Goal: Task Accomplishment & Management: Manage account settings

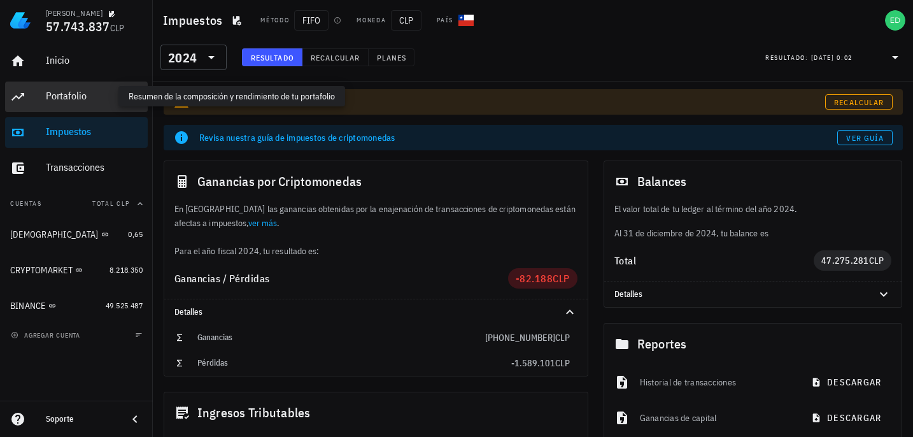
click at [72, 97] on div "Portafolio" at bounding box center [94, 96] width 97 height 12
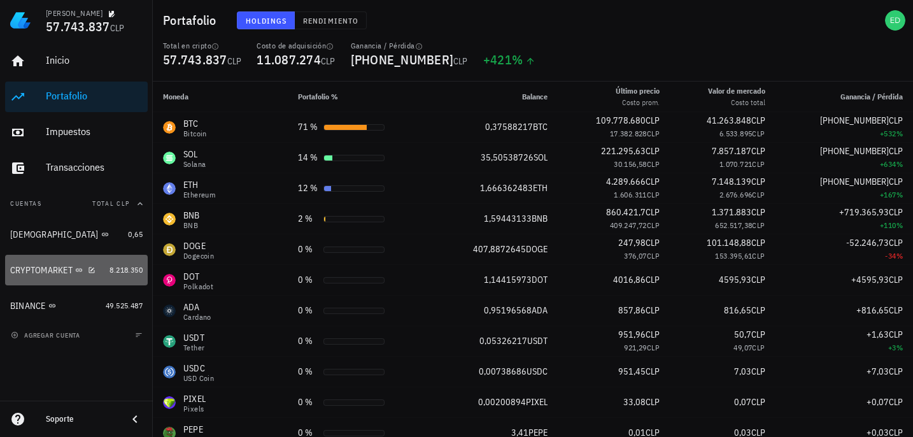
click at [85, 271] on div at bounding box center [89, 269] width 13 height 11
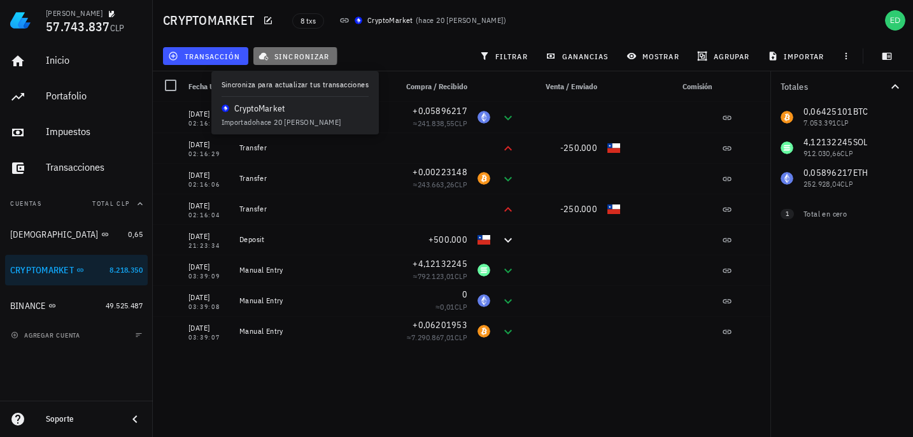
click at [285, 57] on span "sincronizar" at bounding box center [295, 56] width 68 height 10
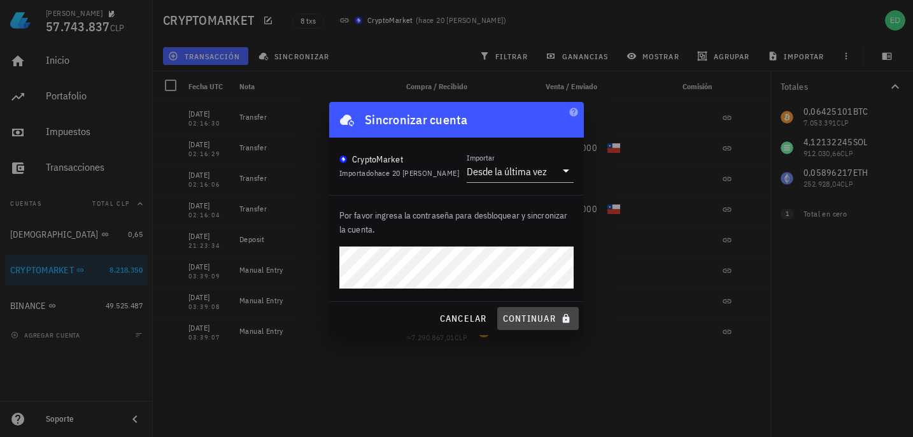
click at [520, 319] on span "continuar" at bounding box center [537, 318] width 71 height 11
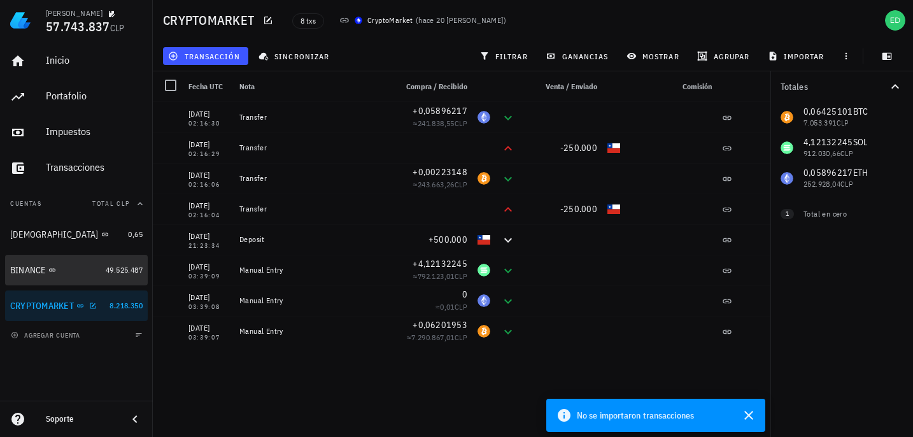
click at [58, 308] on div "BUDA 0,65 BINANCE 49.525.487 CRYPTOMARKET 8.218.350" at bounding box center [76, 270] width 143 height 102
click at [58, 308] on div "CRYPTOMARKET" at bounding box center [42, 305] width 64 height 11
click at [65, 308] on div "CRYPTOMARKET" at bounding box center [42, 305] width 64 height 11
click at [751, 415] on icon "button" at bounding box center [748, 414] width 15 height 15
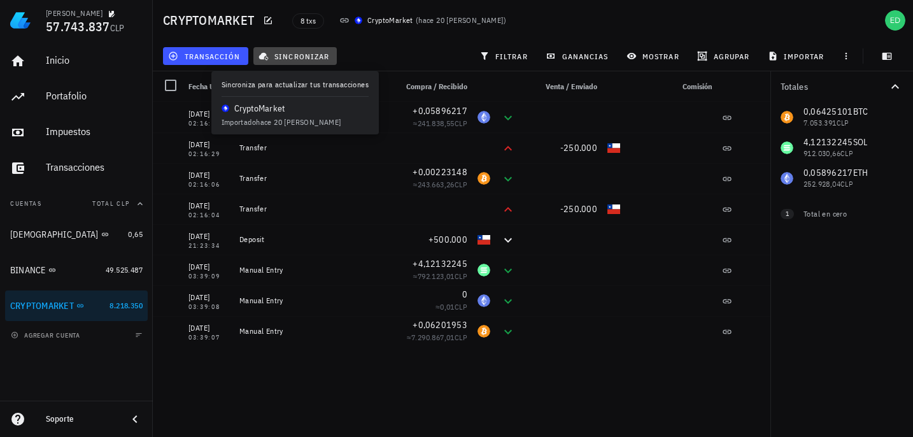
click at [276, 53] on span "sincronizar" at bounding box center [295, 56] width 68 height 10
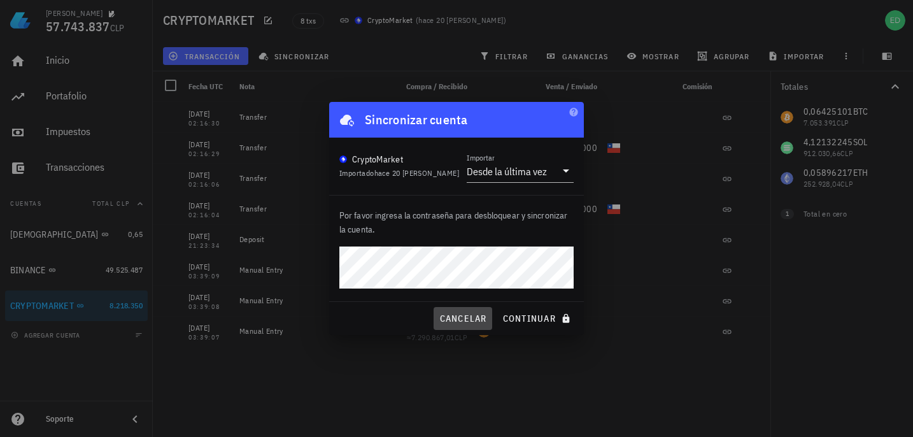
click at [474, 318] on span "cancelar" at bounding box center [463, 318] width 48 height 11
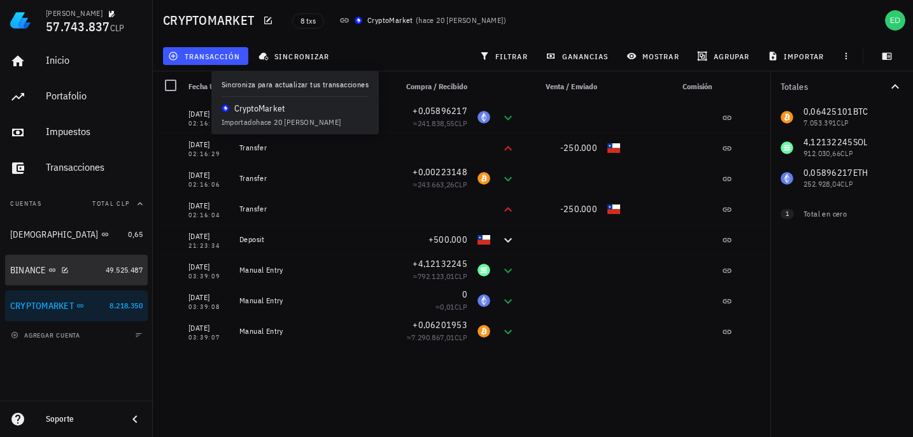
click at [32, 276] on div "BINANCE" at bounding box center [55, 270] width 90 height 27
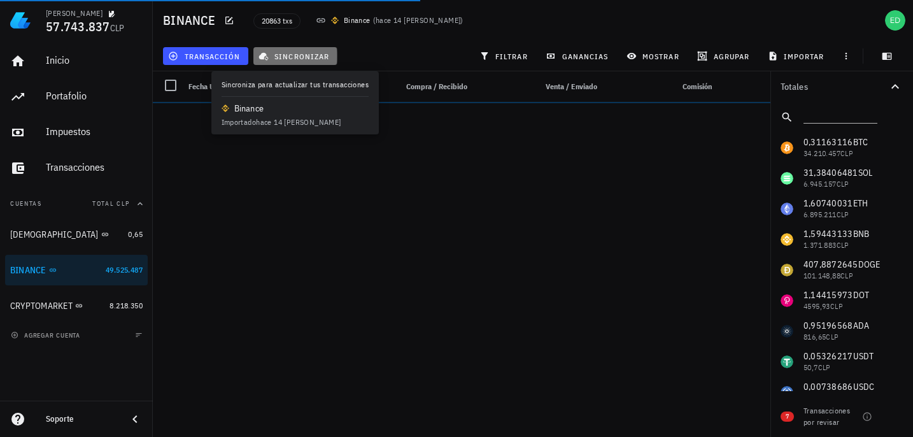
click at [279, 57] on span "sincronizar" at bounding box center [295, 56] width 68 height 10
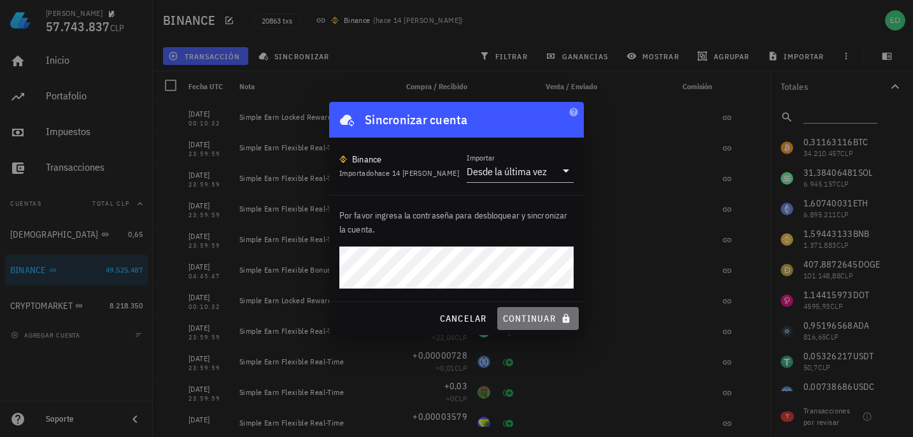
click at [529, 323] on span "continuar" at bounding box center [537, 318] width 71 height 11
